Goal: Transaction & Acquisition: Subscribe to service/newsletter

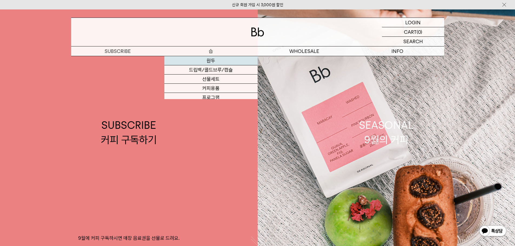
click at [213, 57] on link "원두" at bounding box center [211, 60] width 93 height 9
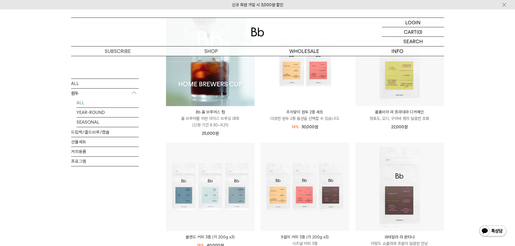
scroll to position [81, 0]
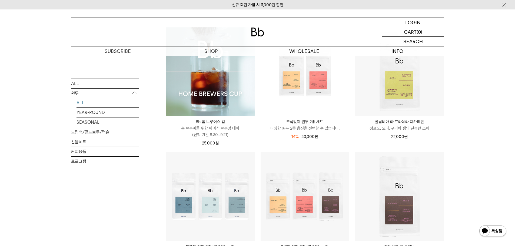
click at [316, 126] on p "다양한 원두 2종 옵션을 선택할 수 있습니다." at bounding box center [305, 128] width 89 height 6
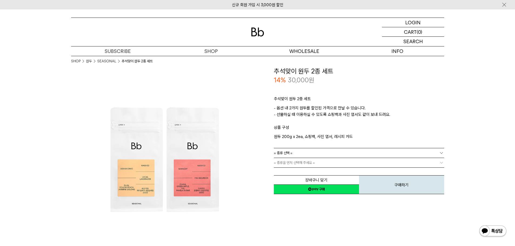
click at [309, 156] on link "= 종류 선택 =" at bounding box center [359, 153] width 170 height 9
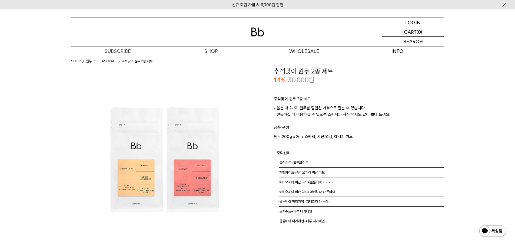
click at [309, 156] on link "= 종류 선택 =" at bounding box center [359, 153] width 170 height 9
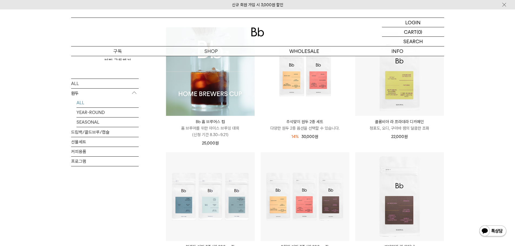
click at [114, 50] on p "구독" at bounding box center [117, 51] width 93 height 9
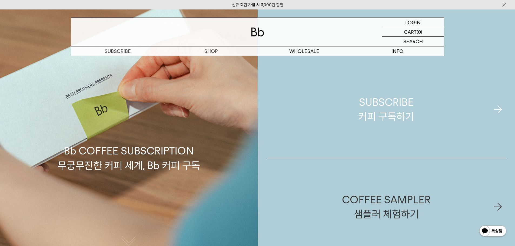
click at [352, 114] on link "SUBSCRIBE 커피 구독하기" at bounding box center [387, 109] width 241 height 97
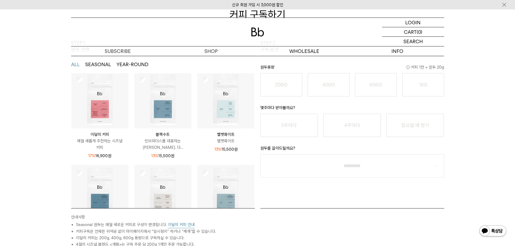
scroll to position [54, 0]
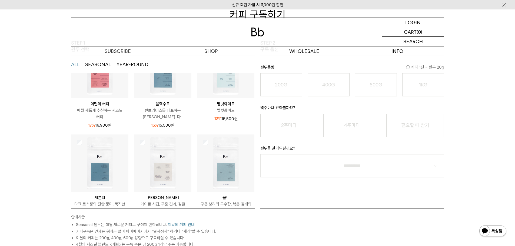
click at [182, 226] on button "이달의 커피 안내" at bounding box center [181, 225] width 27 height 7
